Goal: Task Accomplishment & Management: Complete application form

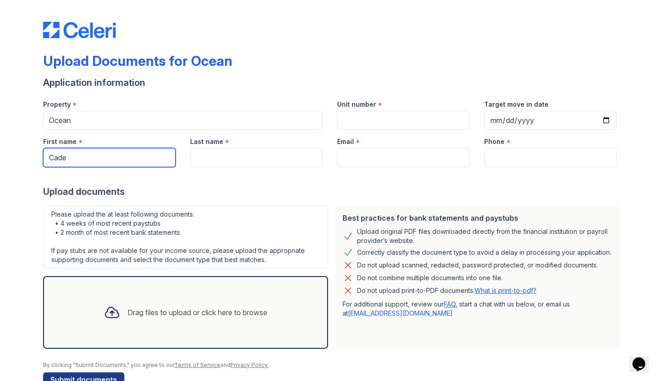
type input "Cade"
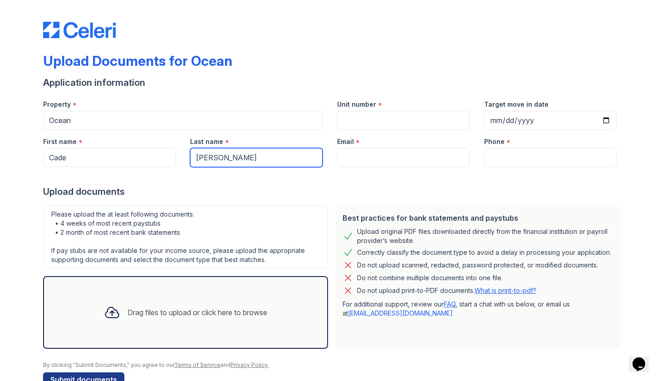
type input "[PERSON_NAME]"
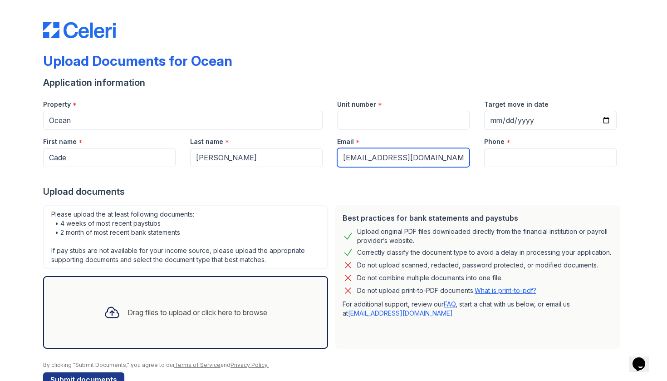
type input "[EMAIL_ADDRESS][DOMAIN_NAME]"
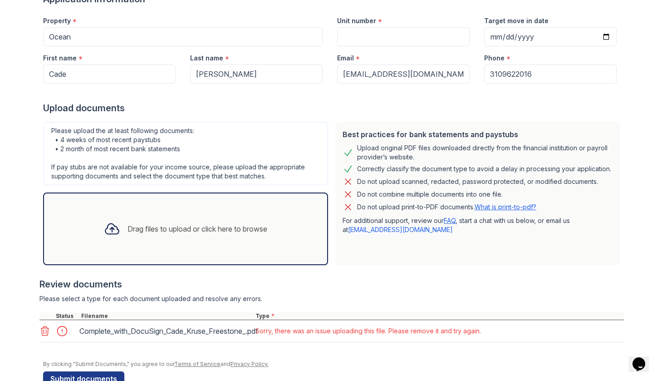
scroll to position [88, 0]
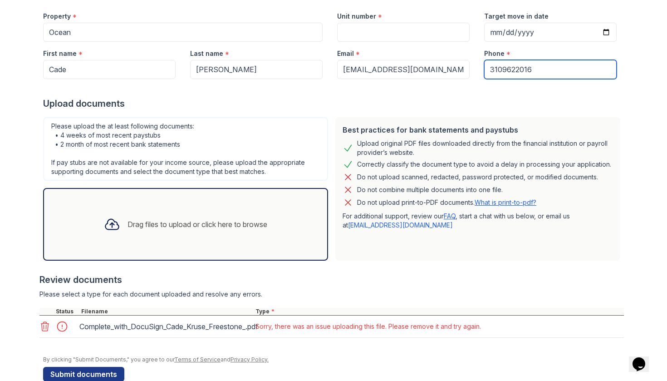
type input "3109622016"
click at [364, 101] on div "Upload documents" at bounding box center [333, 103] width 581 height 13
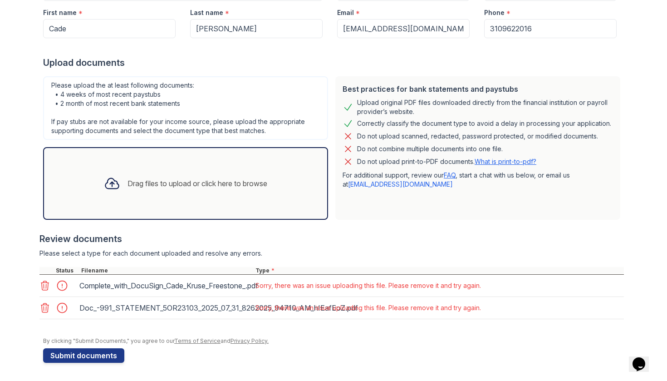
scroll to position [129, 0]
click at [299, 95] on div "Please upload the at least following documents: • 4 weeks of most recent paystu…" at bounding box center [185, 108] width 285 height 64
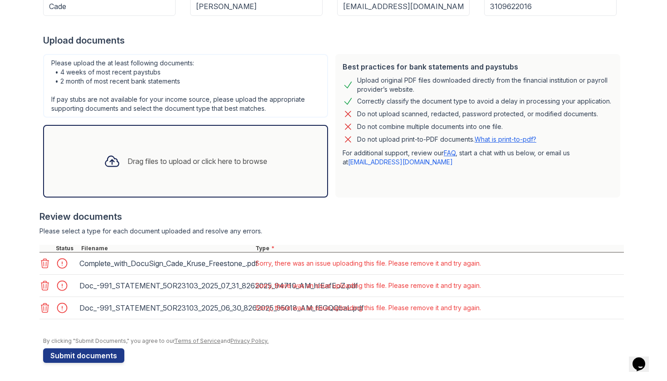
scroll to position [151, 0]
click at [61, 265] on div at bounding box center [64, 263] width 25 height 13
click at [63, 262] on div at bounding box center [64, 263] width 25 height 13
click at [45, 261] on icon at bounding box center [44, 263] width 11 height 11
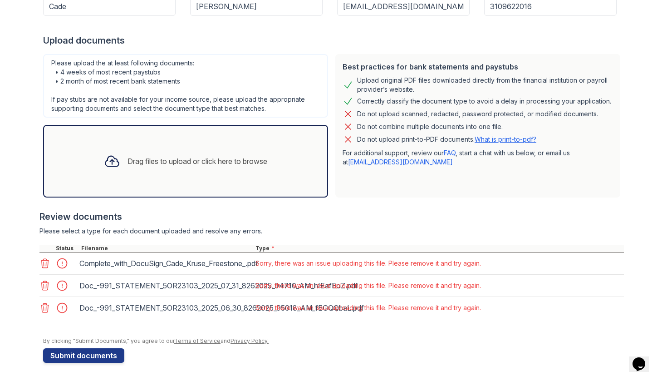
scroll to position [129, 0]
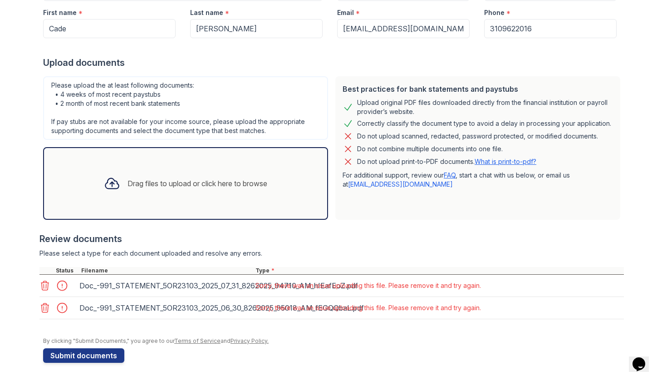
click at [45, 261] on div at bounding box center [331, 262] width 584 height 9
click at [48, 280] on icon at bounding box center [44, 285] width 11 height 11
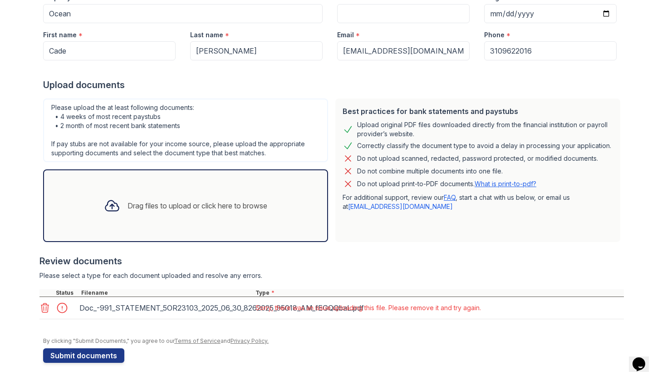
click at [47, 297] on div "Doc_-991_STATEMENT_5OR23103_2025_06_30_8262025_95018_AM_fEGQQbaL.pdf Sorry, the…" at bounding box center [331, 308] width 584 height 22
click at [47, 308] on icon at bounding box center [44, 307] width 11 height 11
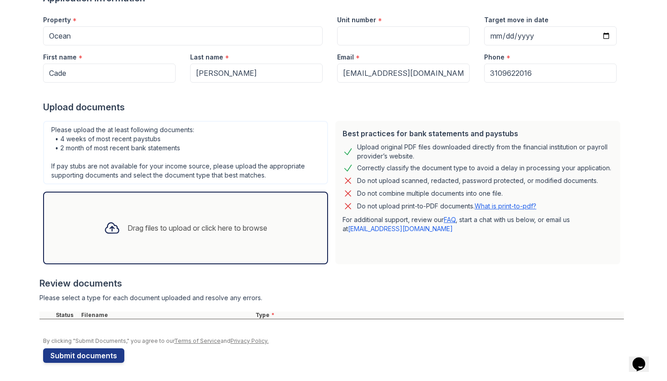
click at [176, 206] on div "Drag files to upload or click here to browse" at bounding box center [185, 227] width 285 height 73
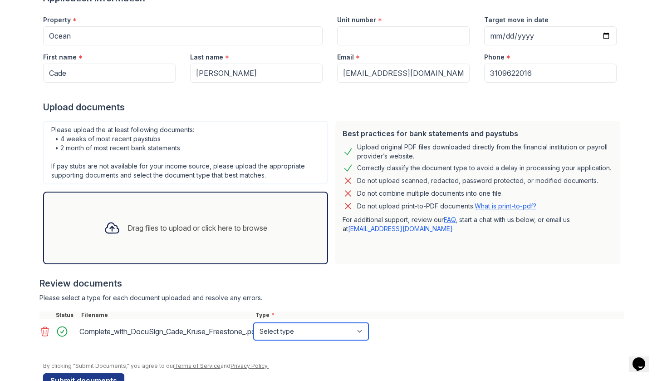
select select "offer_letter"
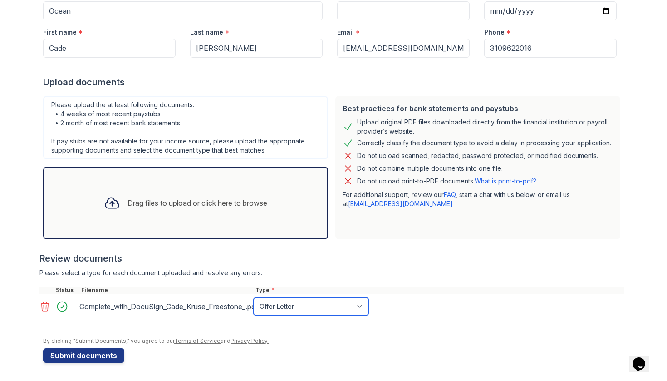
scroll to position [109, 0]
click at [149, 193] on div "Drag files to upload or click here to browse" at bounding box center [186, 202] width 178 height 31
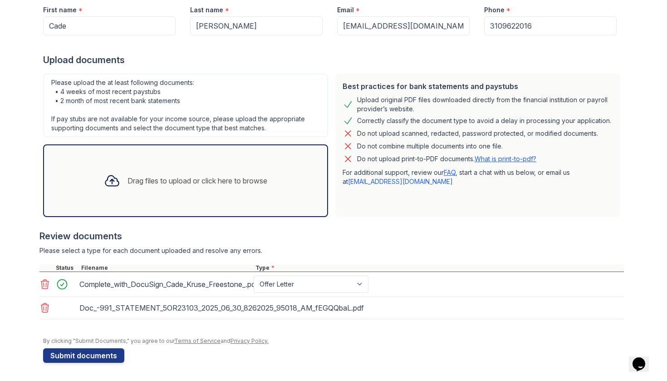
scroll to position [132, 0]
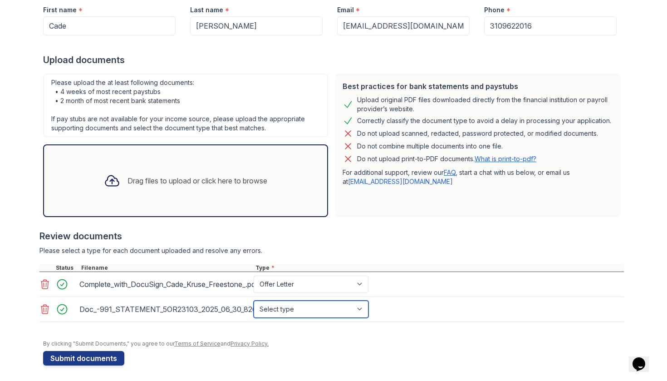
select select "investment_account_statement"
click at [175, 194] on div "Drag files to upload or click here to browse" at bounding box center [186, 180] width 178 height 31
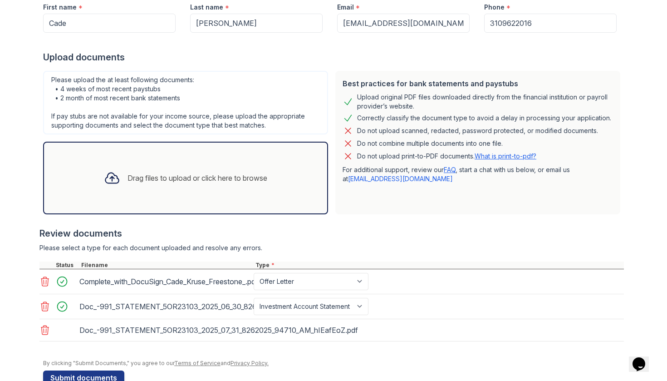
scroll to position [139, 0]
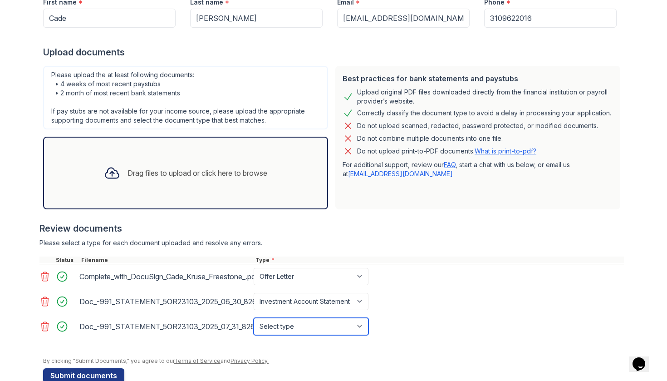
select select "investment_account_statement"
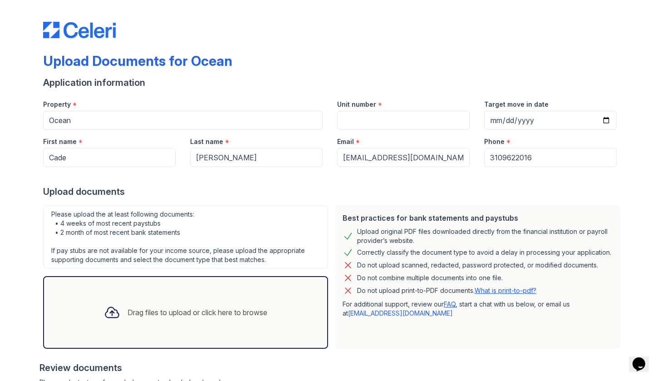
scroll to position [0, 0]
click at [376, 4] on div at bounding box center [333, 21] width 581 height 34
click at [373, 113] on input "Unit number" at bounding box center [403, 120] width 132 height 19
paste input "1809"
type input "1809"
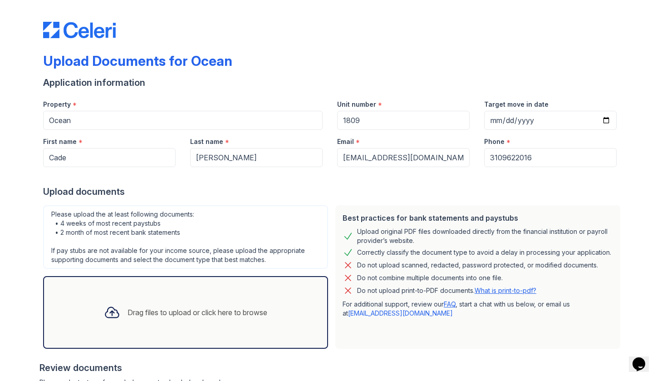
click at [362, 64] on div "Upload Documents for Ocean" at bounding box center [333, 65] width 581 height 24
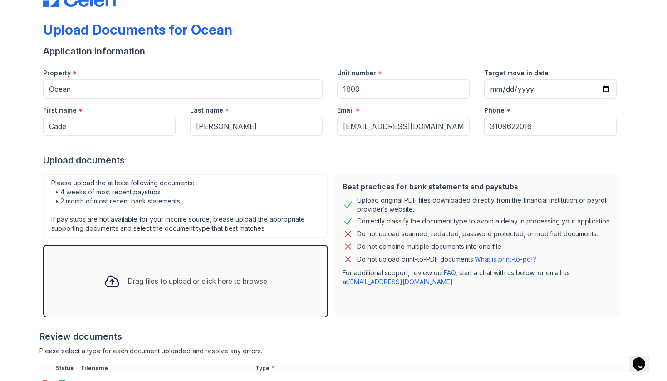
scroll to position [13, 0]
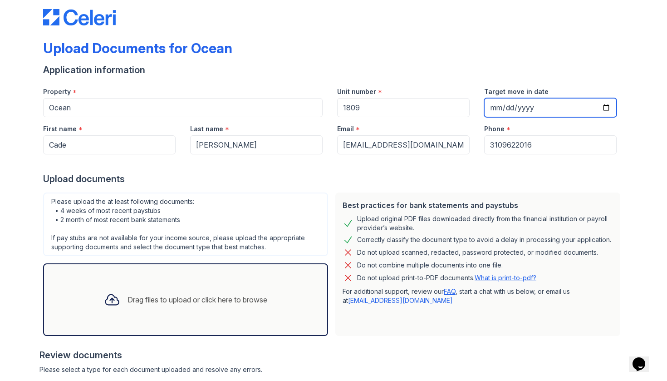
click at [491, 107] on input "Target move in date" at bounding box center [550, 107] width 132 height 19
click at [458, 68] on div "Application information" at bounding box center [333, 70] width 581 height 13
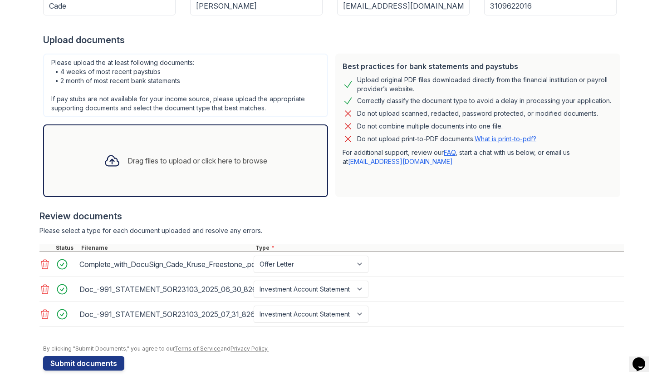
scroll to position [159, 0]
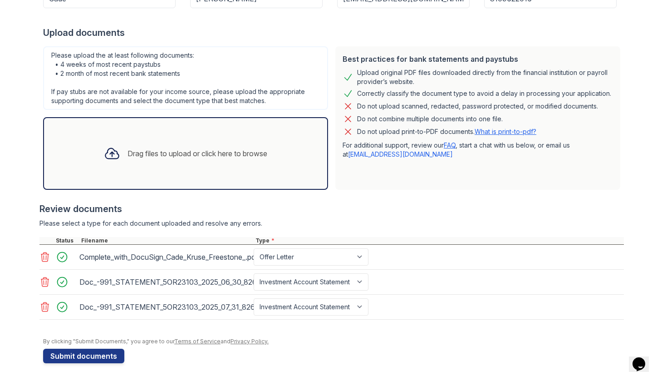
click at [107, 176] on div "Drag files to upload or click here to browse" at bounding box center [185, 153] width 285 height 73
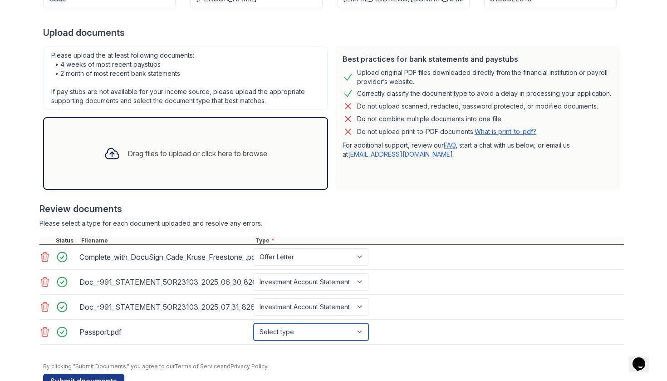
select select "other"
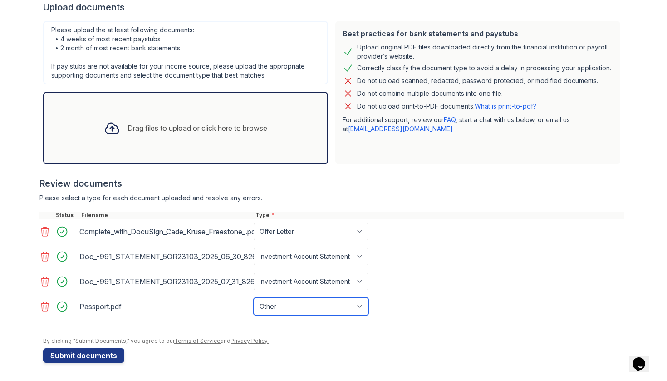
scroll to position [184, 0]
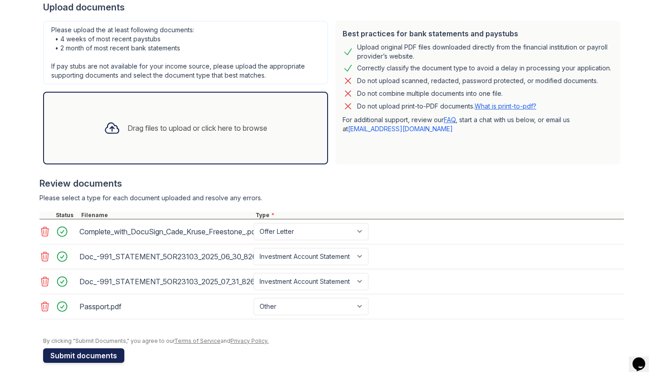
click at [84, 354] on button "Submit documents" at bounding box center [83, 355] width 81 height 15
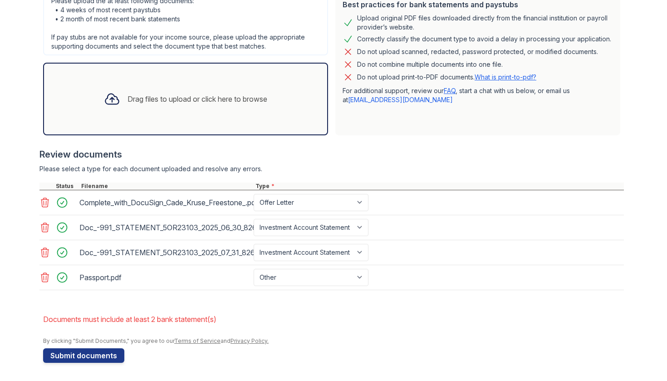
scroll to position [239, 0]
click at [501, 167] on div "Please select a type for each document uploaded and resolve any errors." at bounding box center [331, 168] width 584 height 9
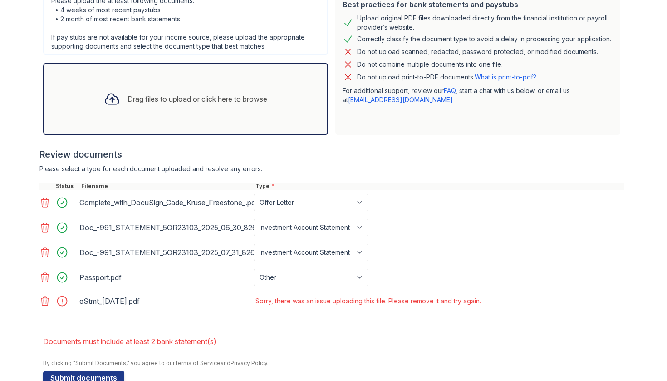
click at [50, 299] on icon at bounding box center [44, 300] width 11 height 11
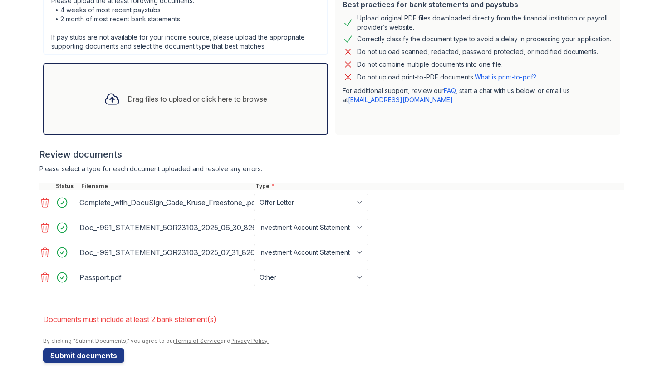
click at [174, 103] on div "Drag files to upload or click here to browse" at bounding box center [197, 98] width 140 height 11
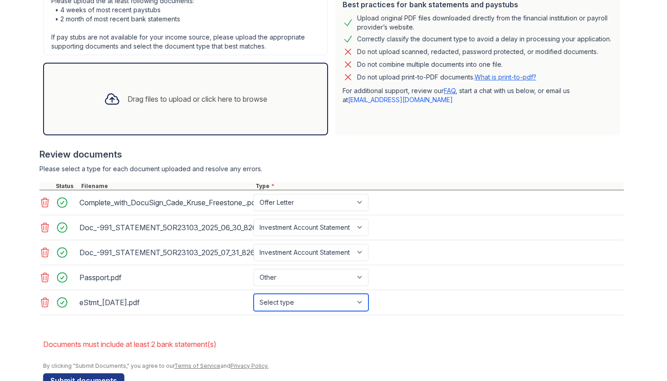
select select "bank_statement"
click at [225, 103] on div "Drag files to upload or click here to browse" at bounding box center [197, 98] width 140 height 11
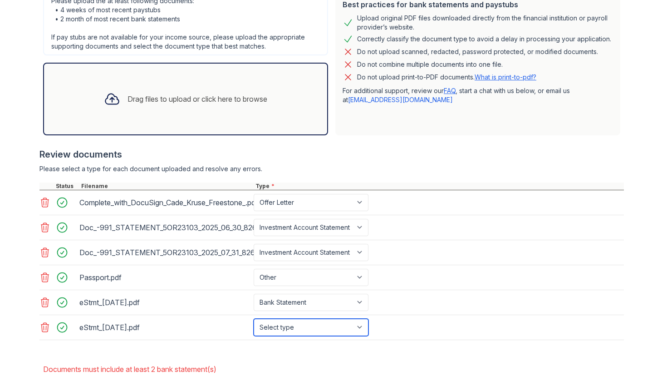
select select "bank_statement"
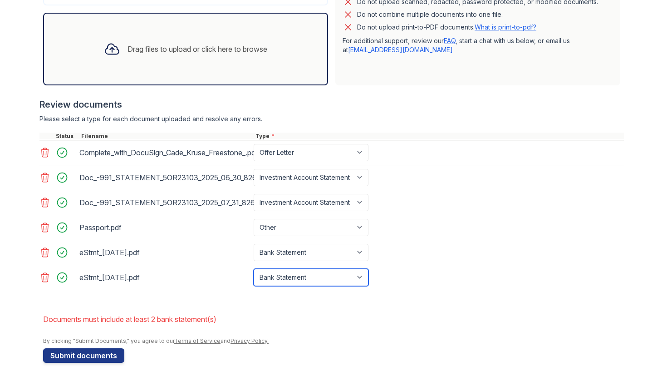
scroll to position [289, 0]
click at [93, 358] on button "Submit documents" at bounding box center [83, 355] width 81 height 15
